Goal: Information Seeking & Learning: Learn about a topic

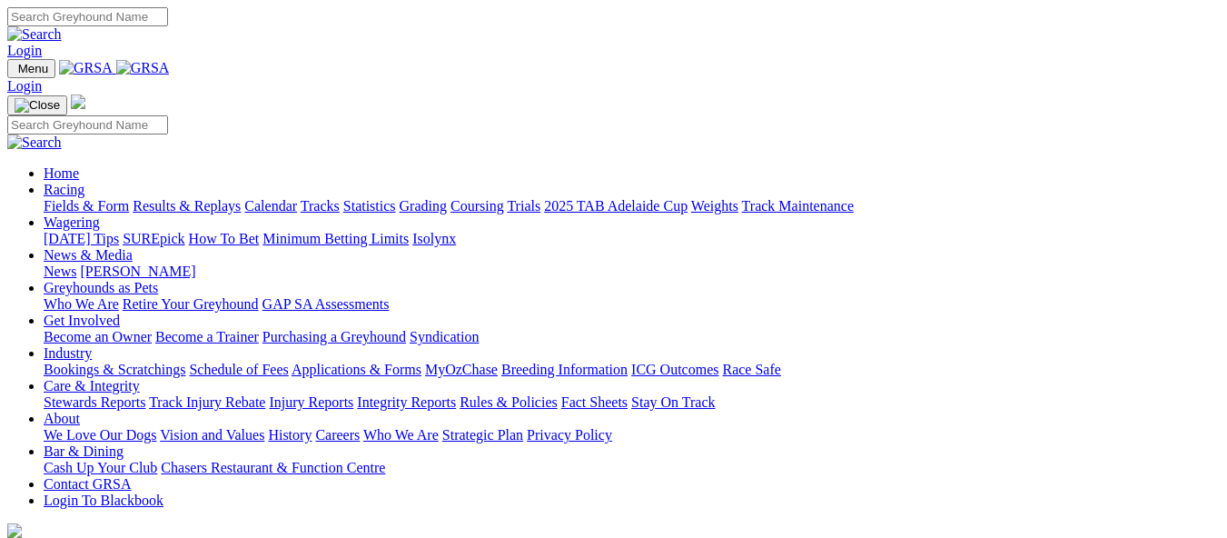
scroll to position [716, 0]
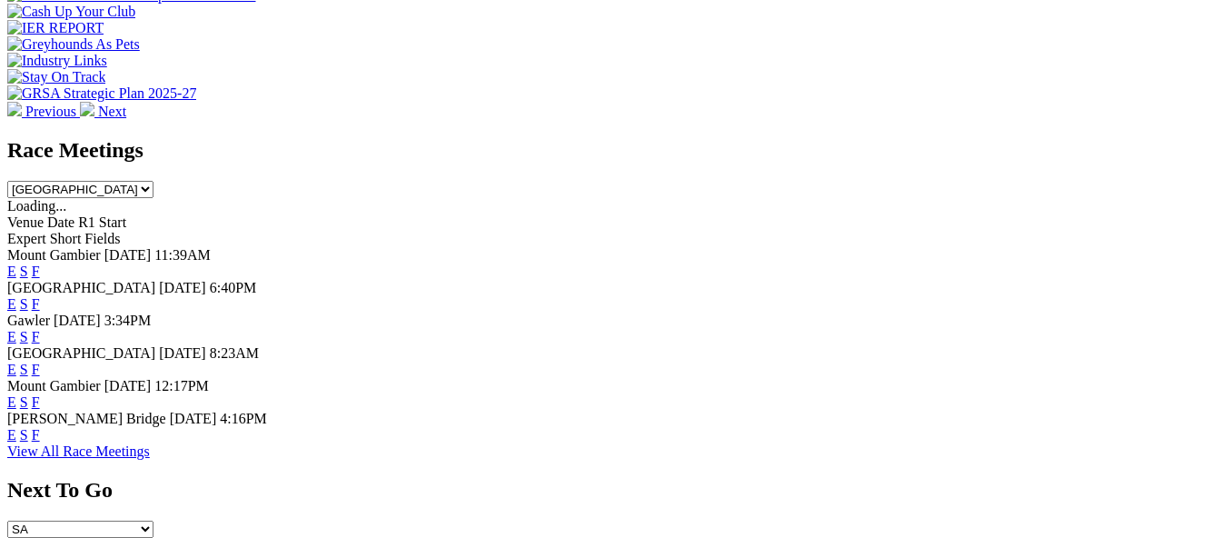
click at [40, 362] on link "F" at bounding box center [36, 369] width 8 height 15
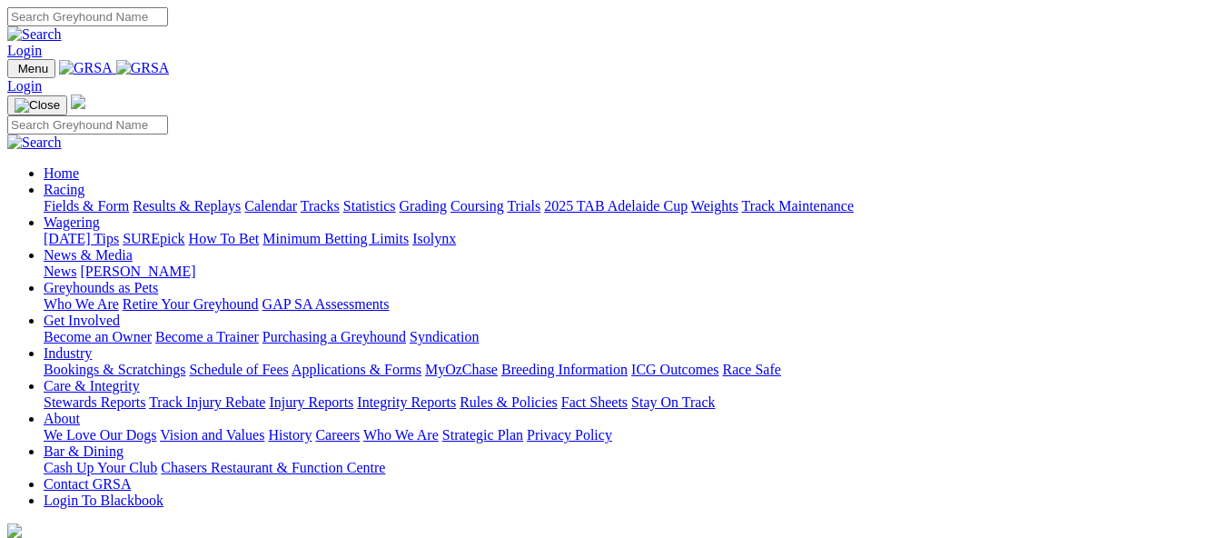
scroll to position [719, 0]
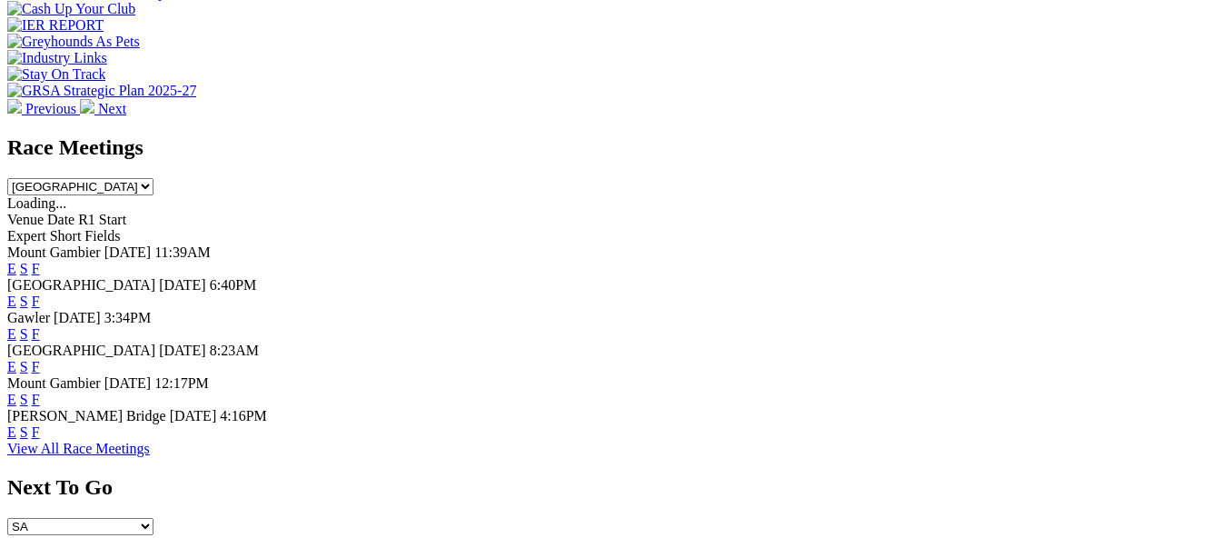
click at [40, 424] on link "F" at bounding box center [36, 431] width 8 height 15
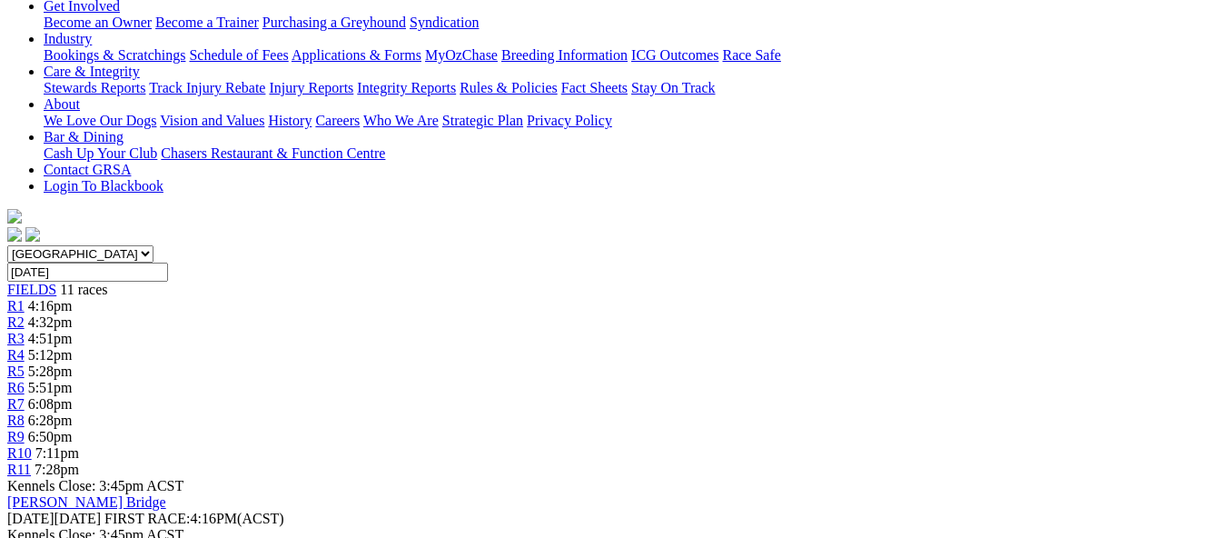
scroll to position [327, 0]
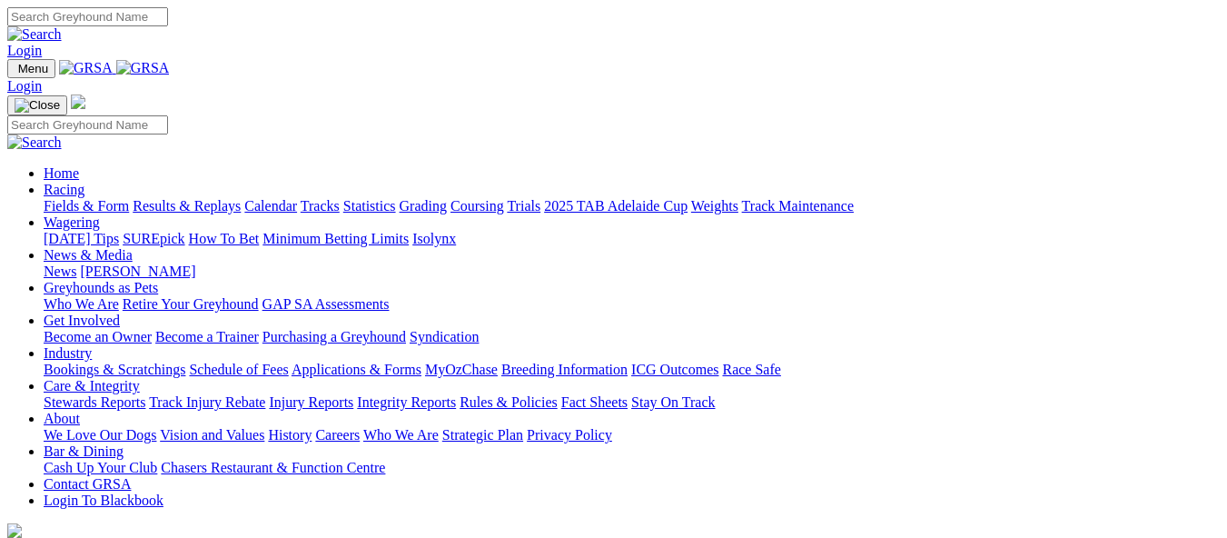
scroll to position [719, 0]
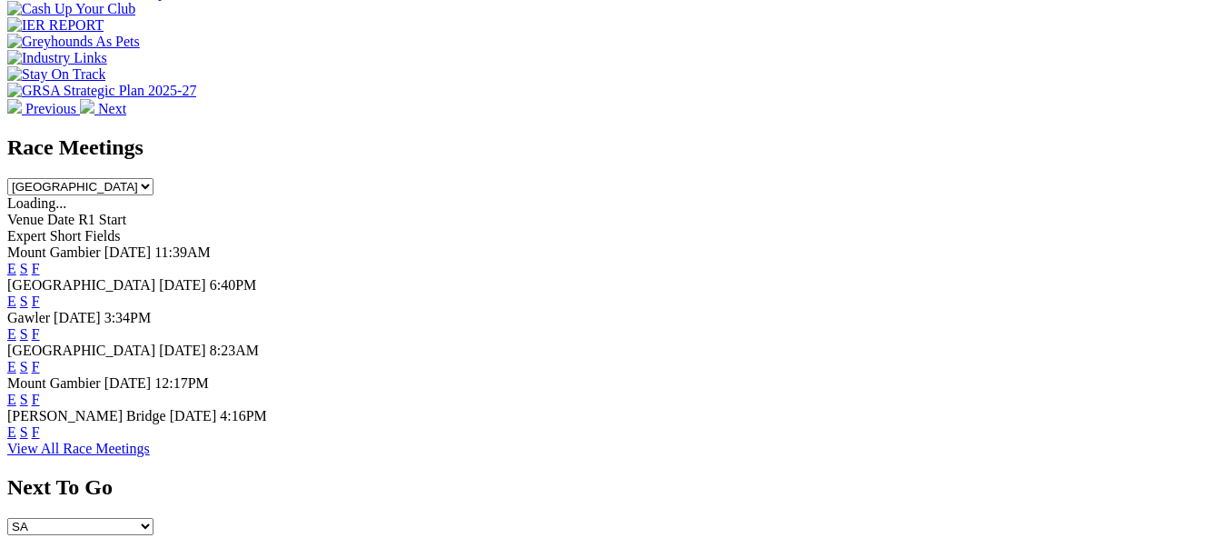
click at [40, 392] on link "F" at bounding box center [36, 399] width 8 height 15
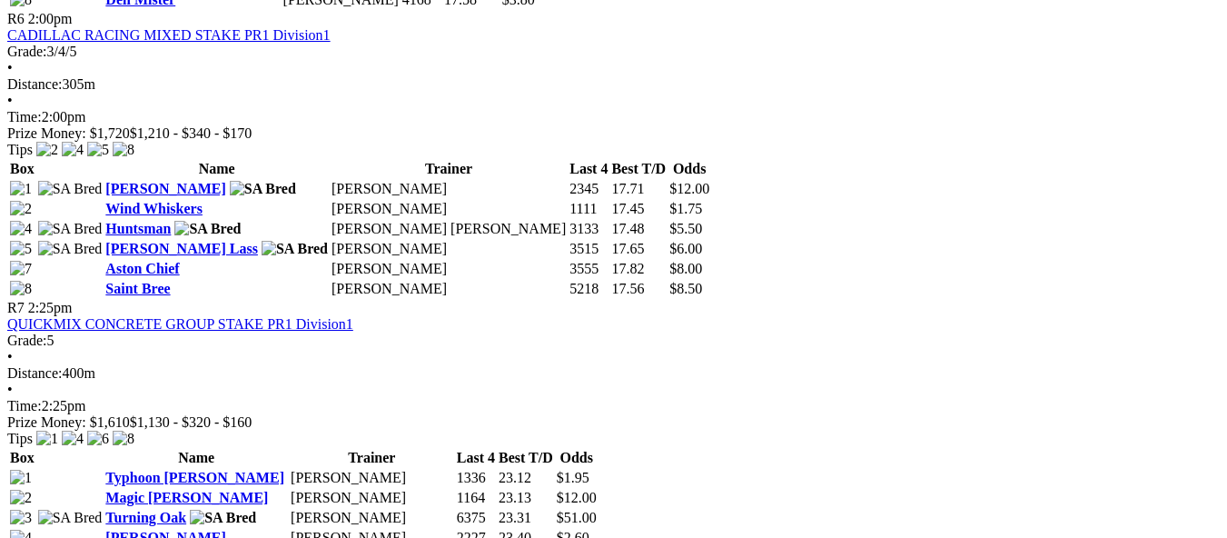
scroll to position [2362, 0]
